Goal: Task Accomplishment & Management: Manage account settings

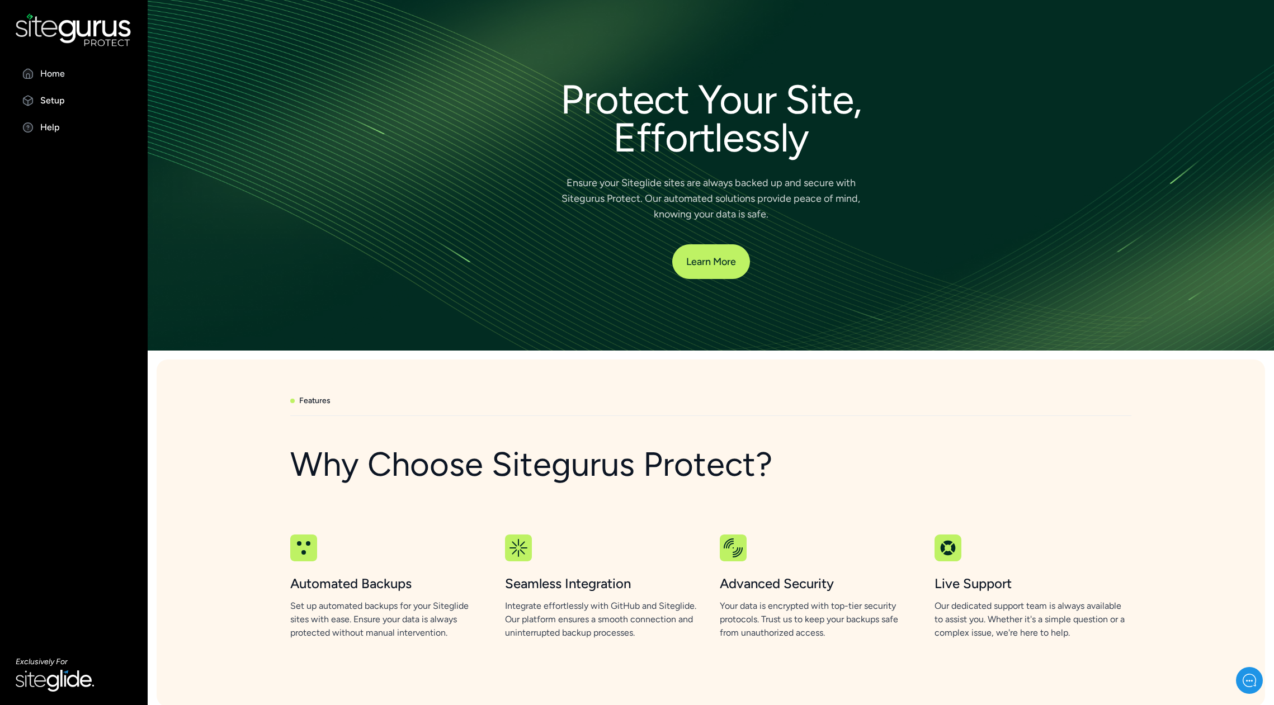
click at [48, 68] on p "Home" at bounding box center [52, 73] width 25 height 13
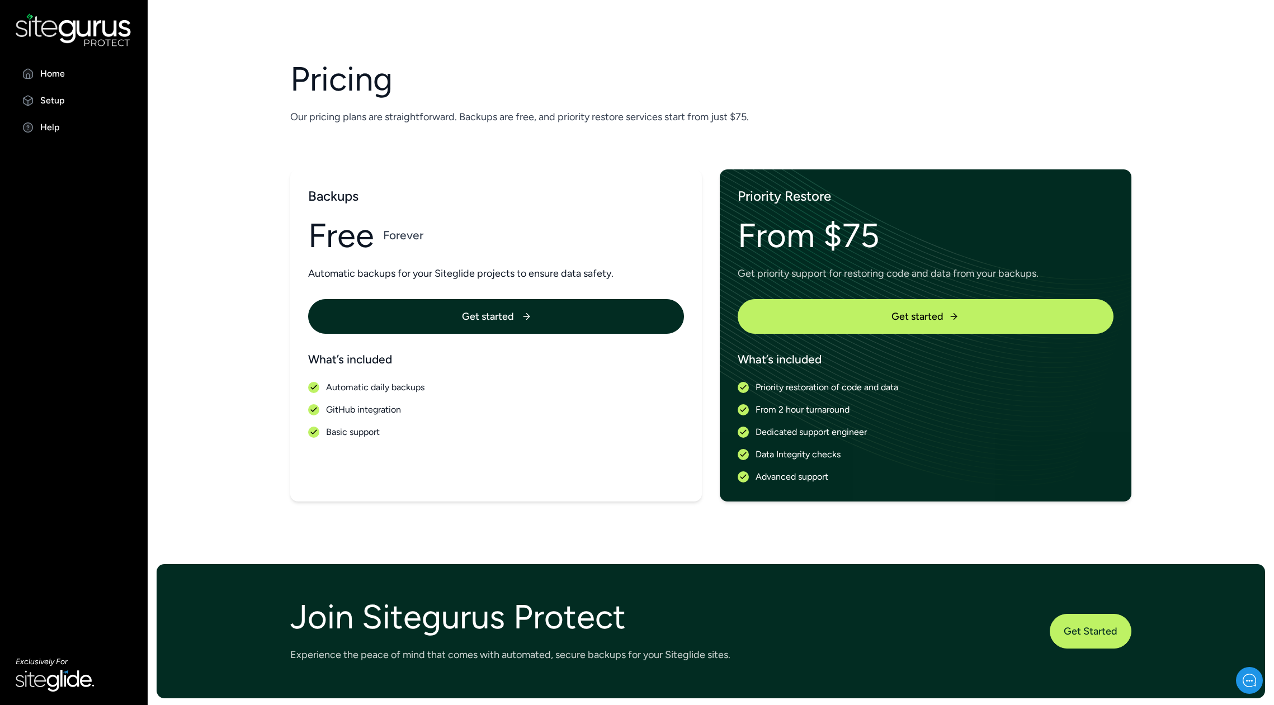
scroll to position [1273, 0]
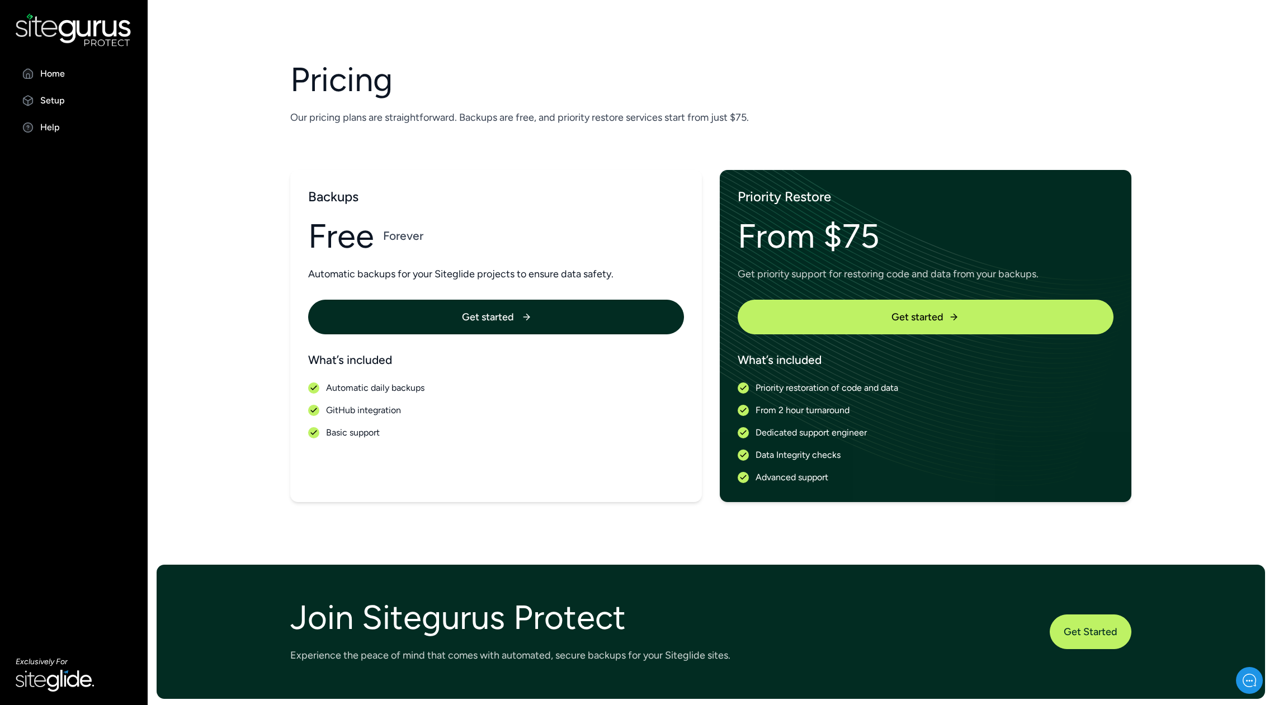
click at [434, 306] on link "Get started" at bounding box center [496, 317] width 376 height 35
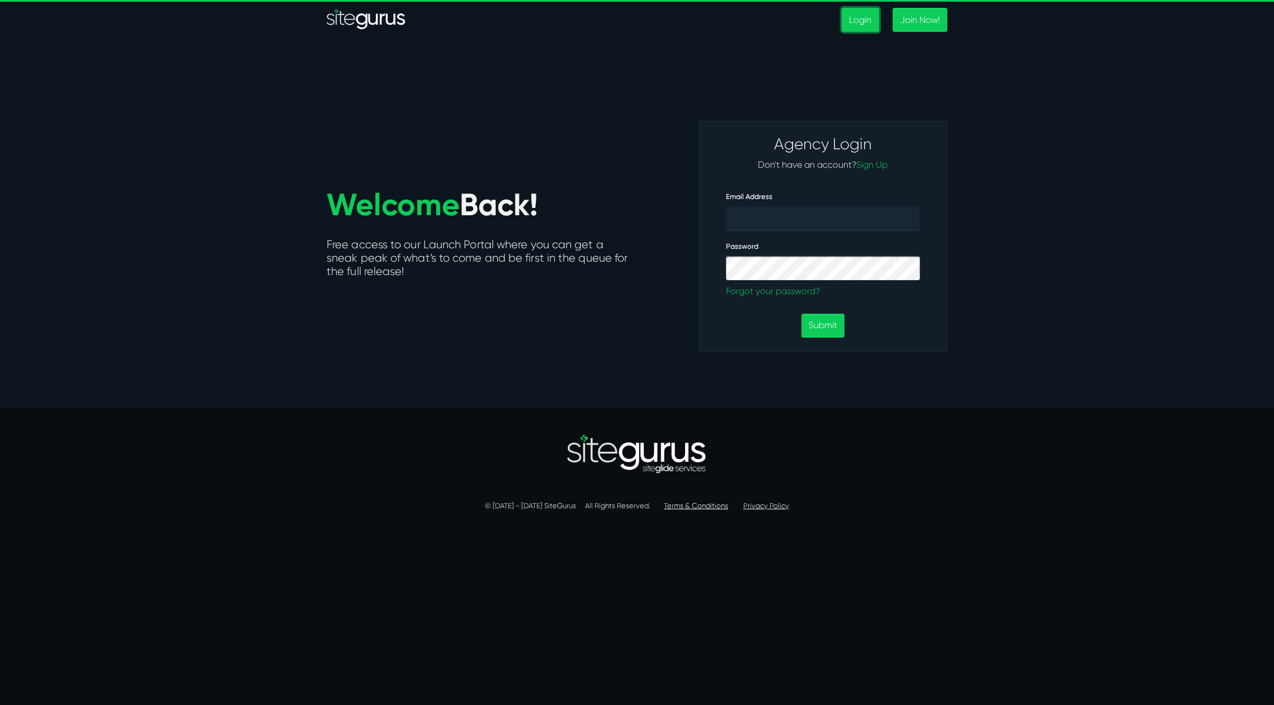
click at [866, 17] on link "Login" at bounding box center [860, 20] width 37 height 24
click at [789, 223] on input "Email Address" at bounding box center [823, 218] width 194 height 25
type input "devon@enginateworks.com"
click at [801, 314] on button "Submit" at bounding box center [822, 326] width 43 height 24
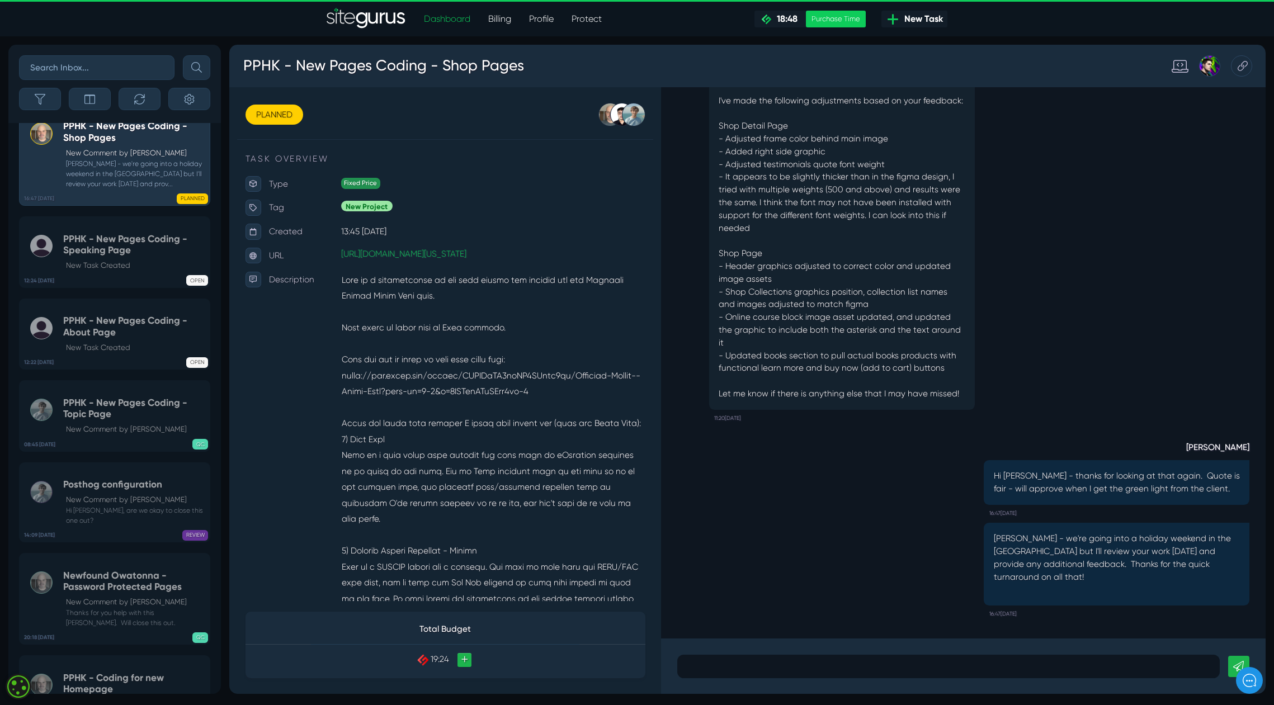
click at [579, 16] on link "Protect" at bounding box center [587, 19] width 48 height 22
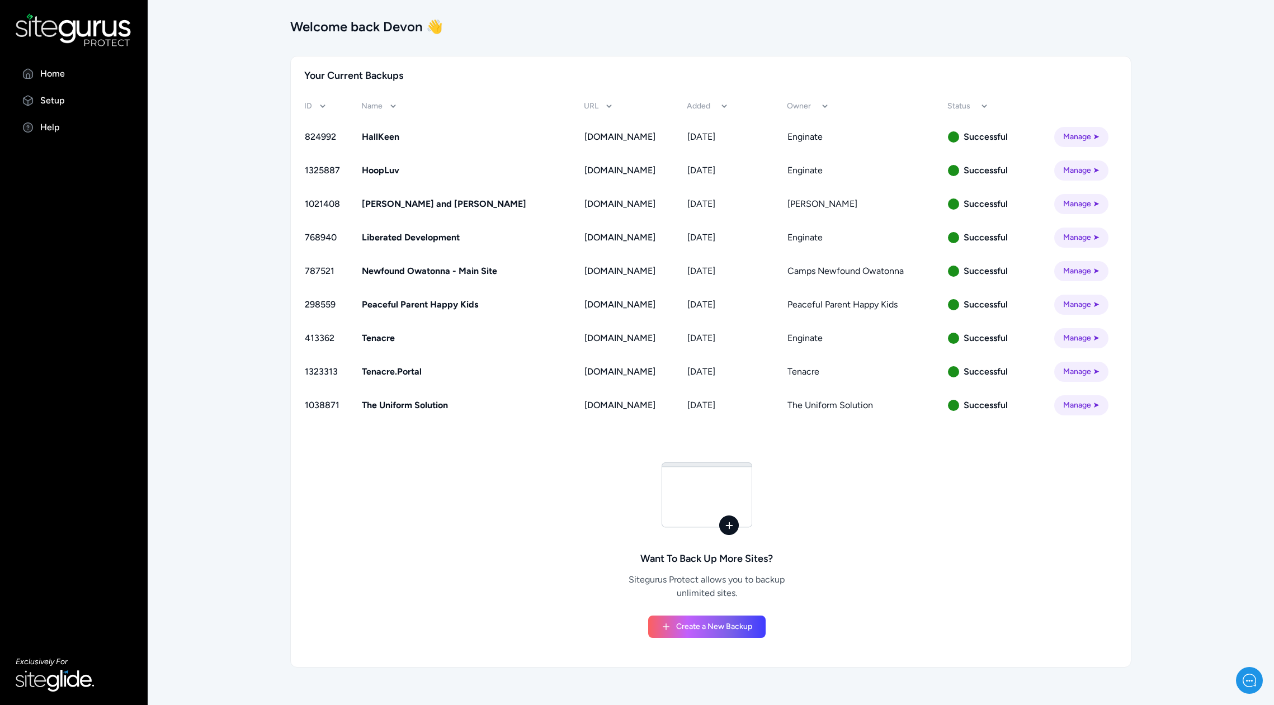
click at [1094, 306] on link "Manage ➤" at bounding box center [1081, 305] width 54 height 20
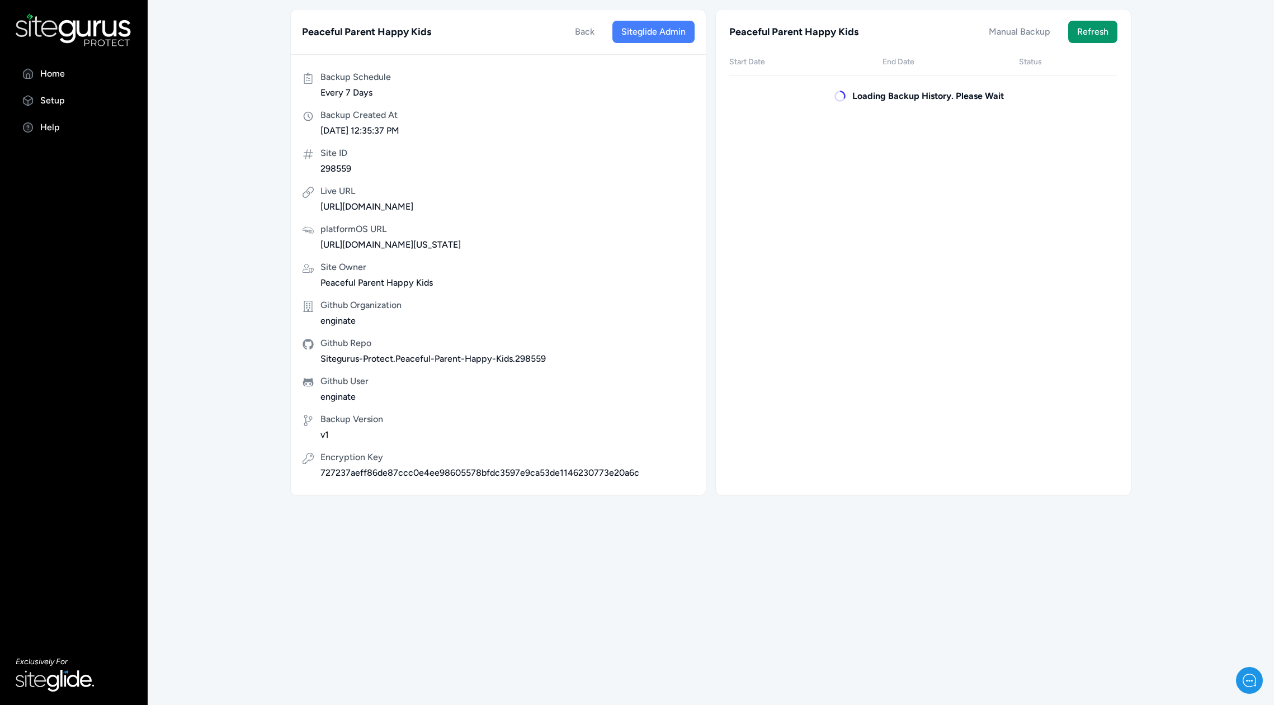
click at [328, 82] on span "Backup Schedule" at bounding box center [355, 76] width 70 height 13
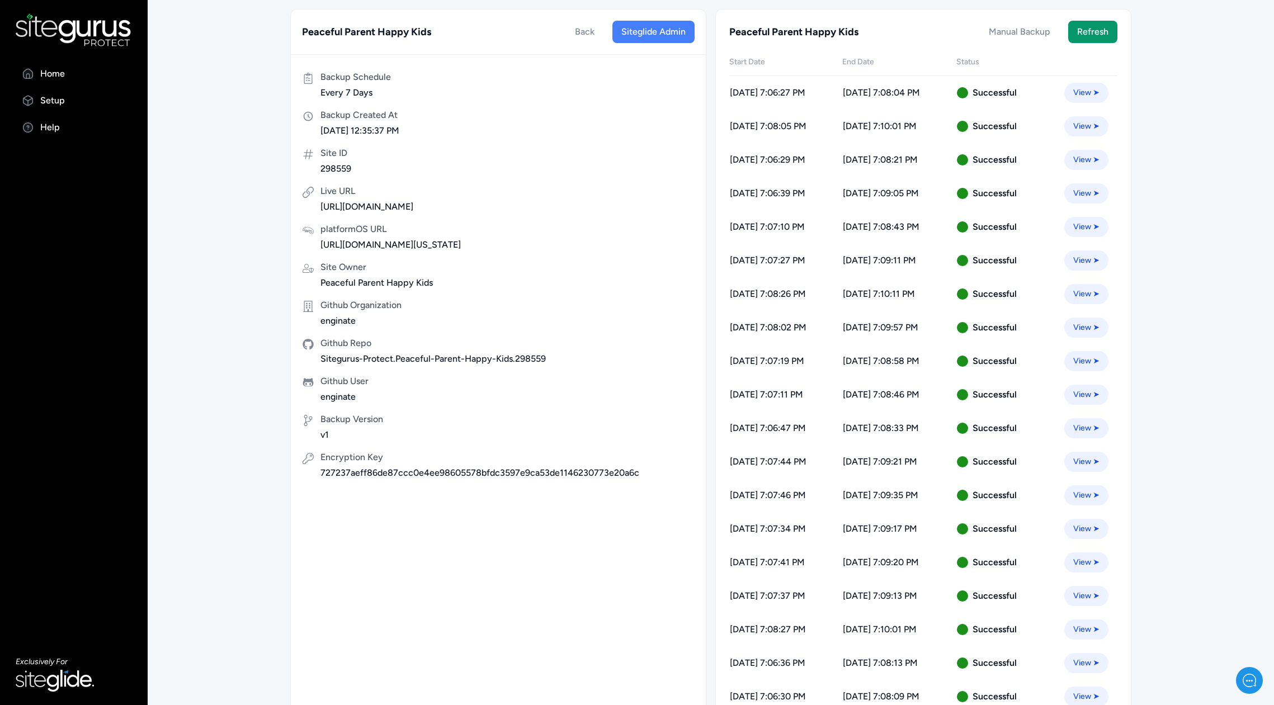
click at [340, 97] on span "Every 7 Days" at bounding box center [355, 92] width 70 height 13
click at [379, 79] on span "Backup Schedule" at bounding box center [355, 76] width 70 height 13
click at [368, 95] on span "Every 7 Days" at bounding box center [355, 92] width 70 height 13
drag, startPoint x: 346, startPoint y: 90, endPoint x: 311, endPoint y: 81, distance: 35.8
click at [346, 90] on span "Every 7 Days" at bounding box center [355, 92] width 70 height 13
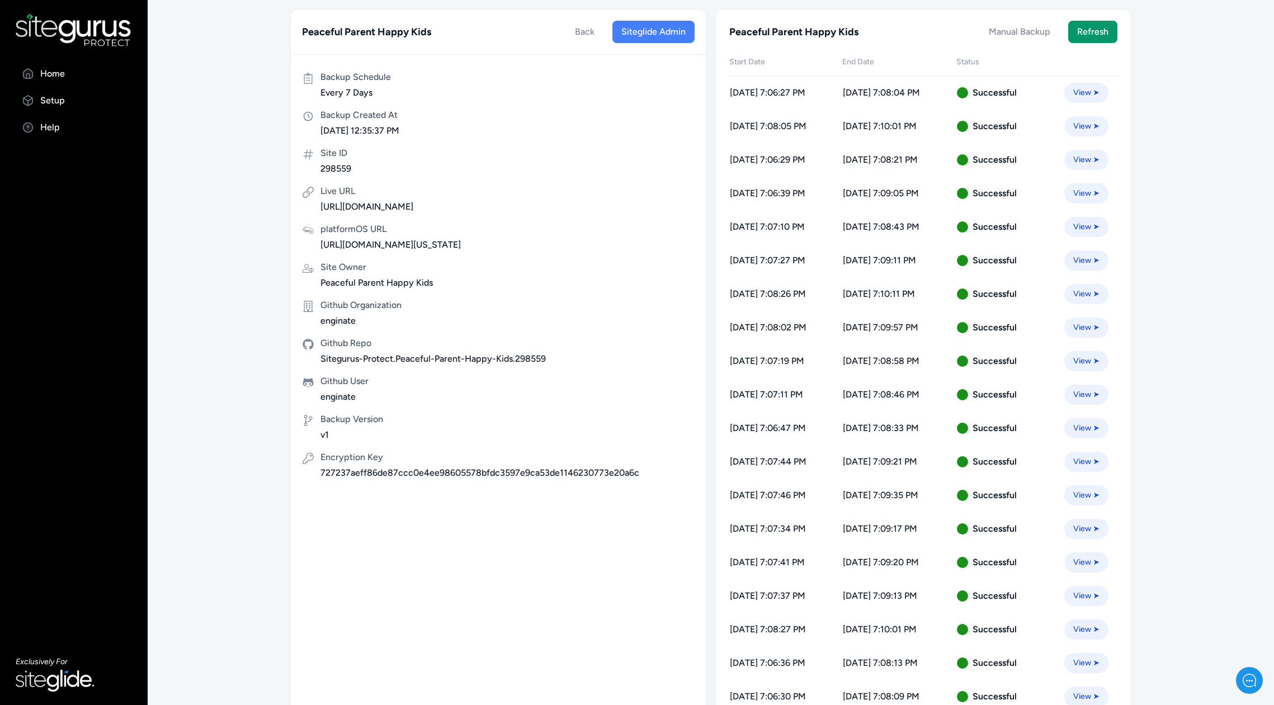
click at [303, 75] on icon at bounding box center [308, 78] width 11 height 11
click at [337, 78] on span "Backup Schedule" at bounding box center [355, 76] width 70 height 13
click at [49, 105] on p "Setup" at bounding box center [52, 100] width 25 height 13
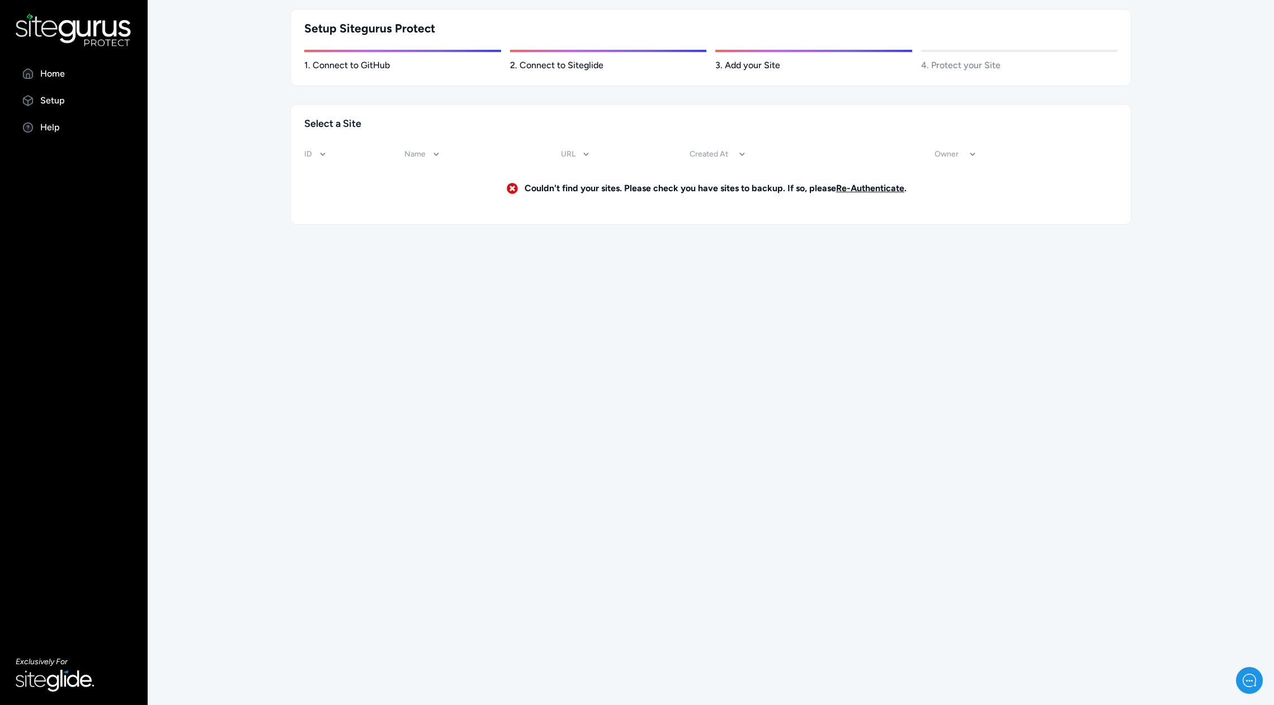
click at [862, 187] on link "Re-Authenticate" at bounding box center [870, 188] width 68 height 11
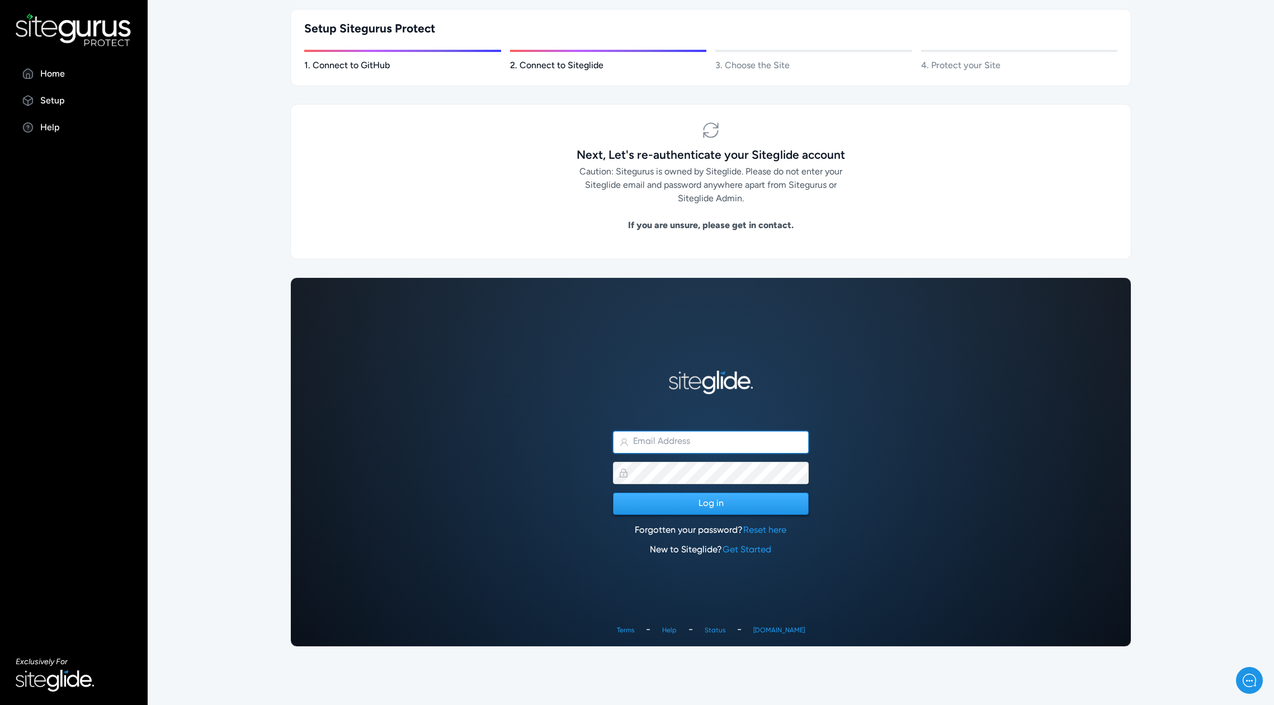
click at [663, 445] on input "text" at bounding box center [711, 442] width 196 height 22
type input "[EMAIL_ADDRESS][DOMAIN_NAME]"
click at [694, 502] on button "Log in" at bounding box center [711, 504] width 196 height 22
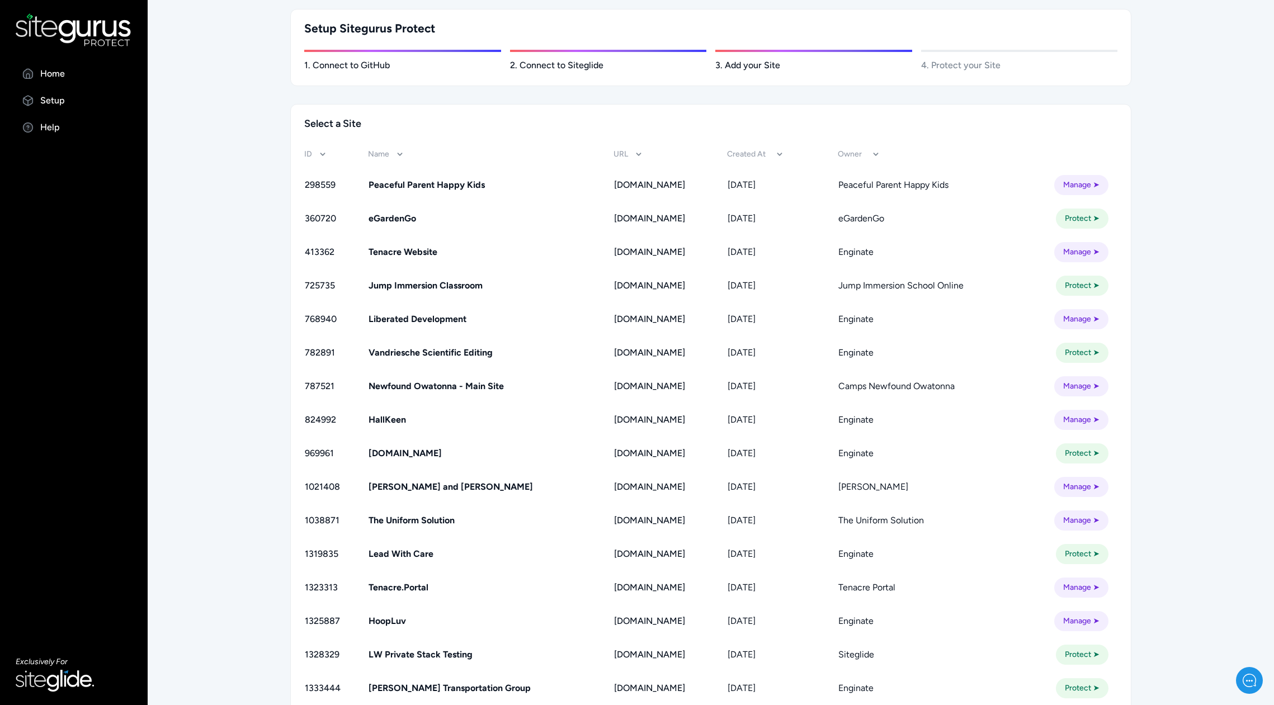
click at [1083, 351] on link "Protect ➤" at bounding box center [1082, 353] width 53 height 20
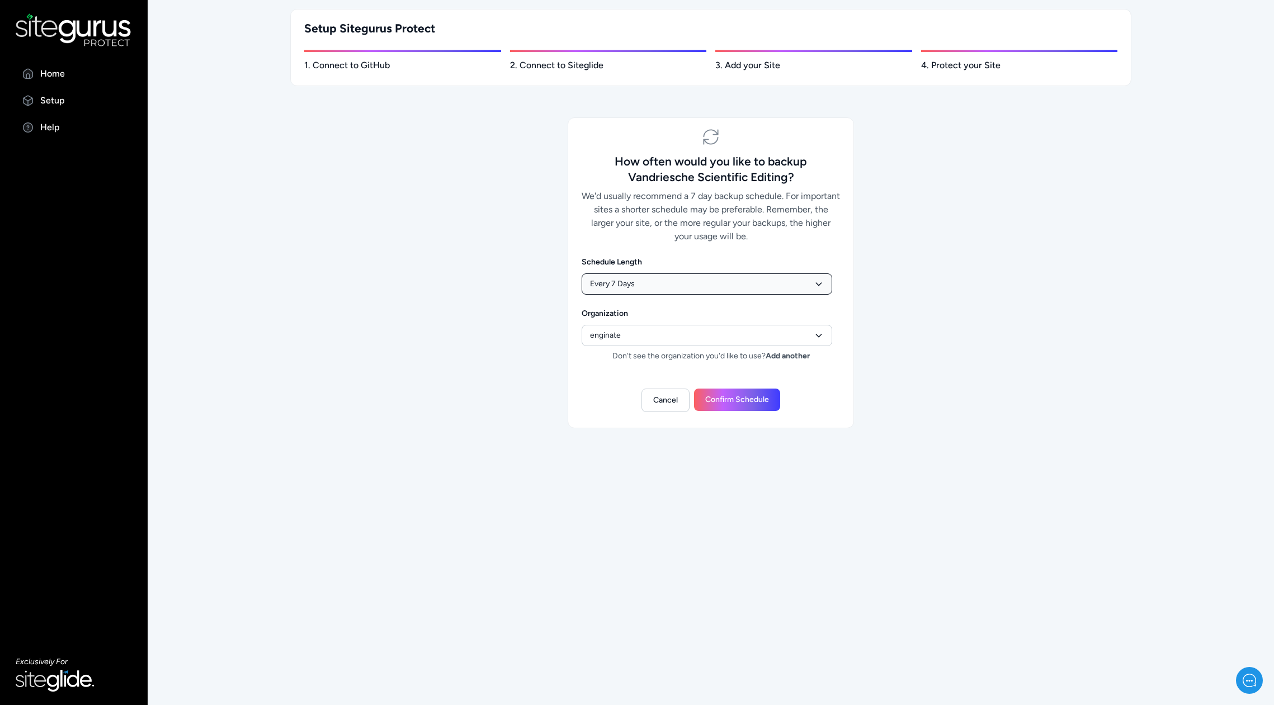
click at [767, 277] on select "Daily Every 2 Days Every 7 Days Fortnightly Monthly" at bounding box center [707, 283] width 251 height 21
click at [665, 409] on link "Cancel" at bounding box center [665, 400] width 48 height 23
